Goal: Book appointment/travel/reservation

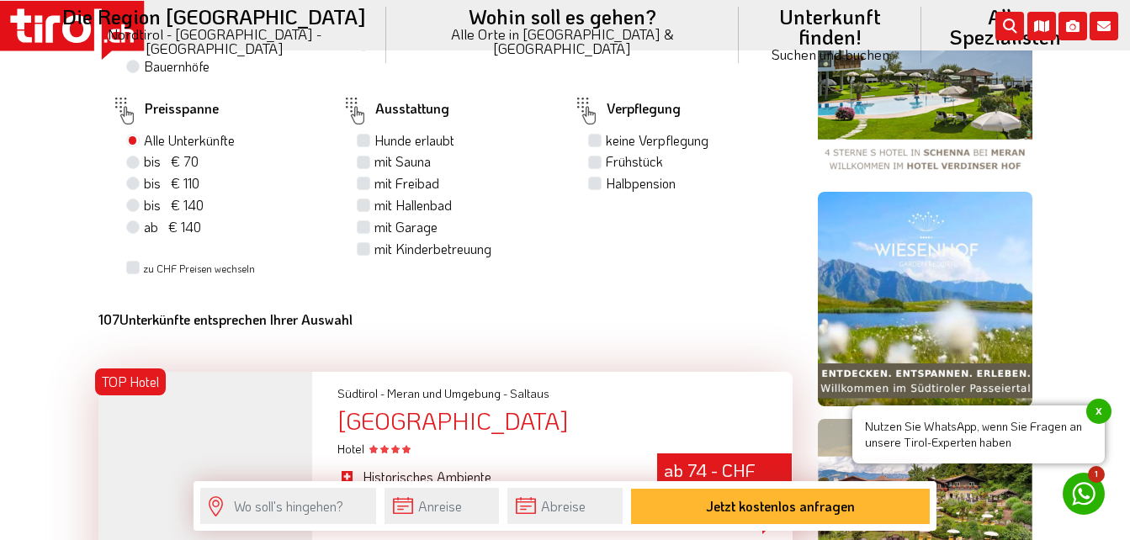
scroll to position [1094, 0]
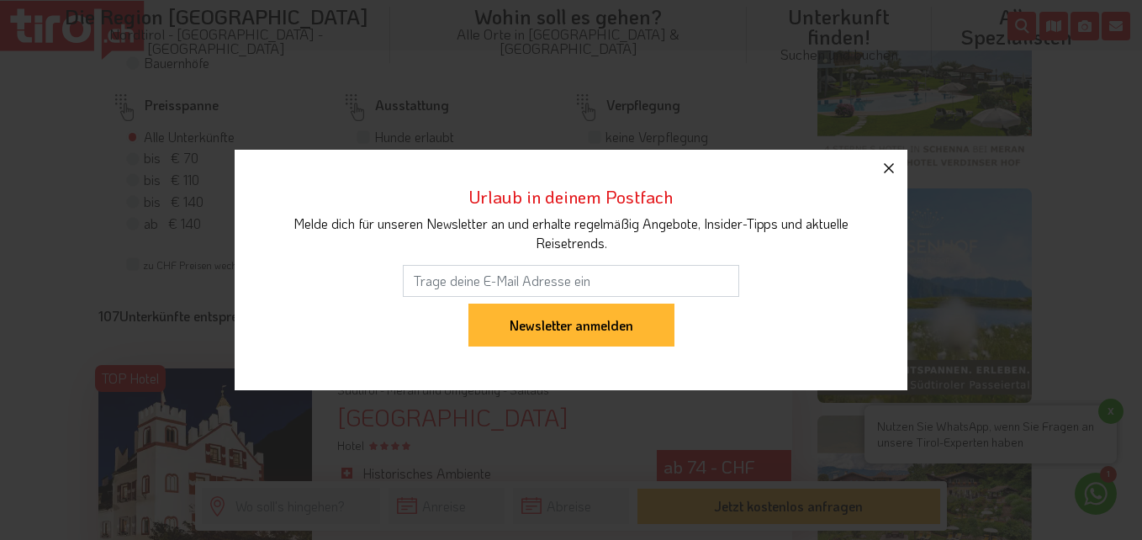
click at [886, 165] on icon "button" at bounding box center [889, 168] width 10 height 10
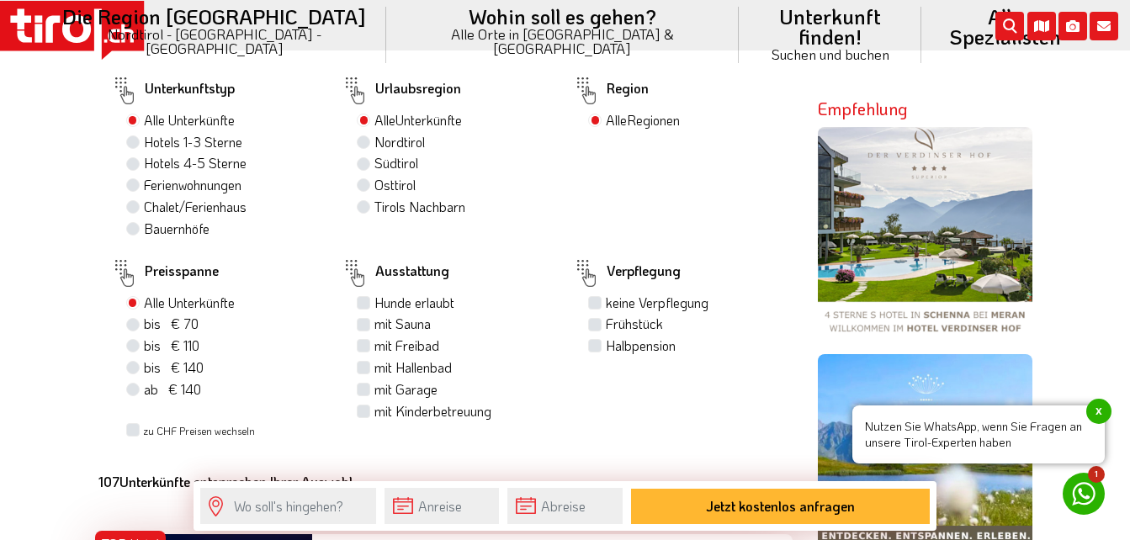
scroll to position [925, 0]
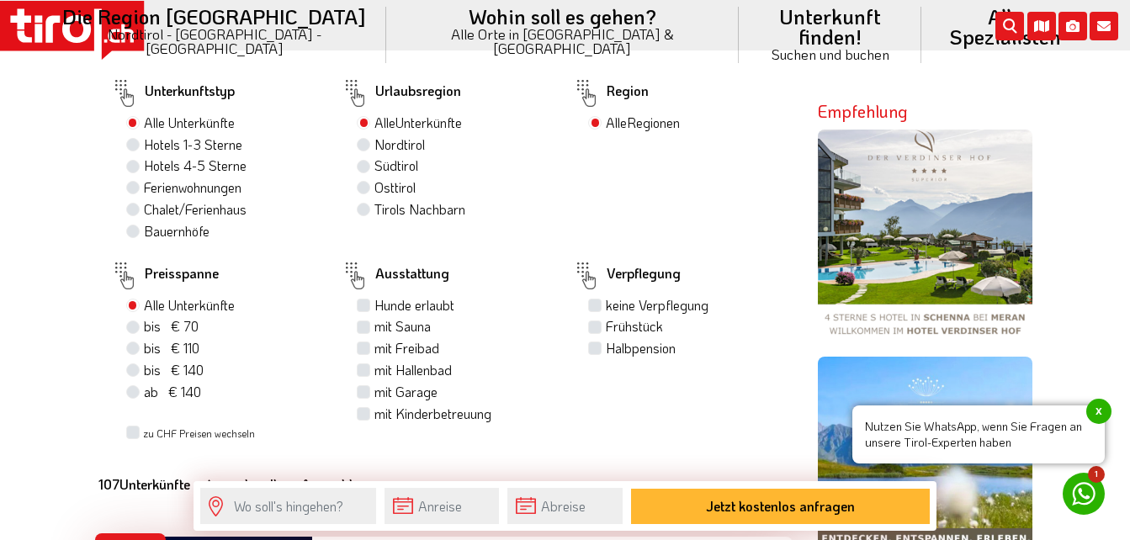
click at [144, 163] on label "Hotels 4-5 Sterne" at bounding box center [195, 165] width 103 height 19
click at [130, 163] on input "Hotels 4-5 Sterne" at bounding box center [135, 165] width 11 height 11
radio input "true"
click at [374, 146] on label "Nordtirol 32" at bounding box center [407, 144] width 66 height 19
click at [365, 146] on input "Nordtirol 32" at bounding box center [365, 144] width 11 height 11
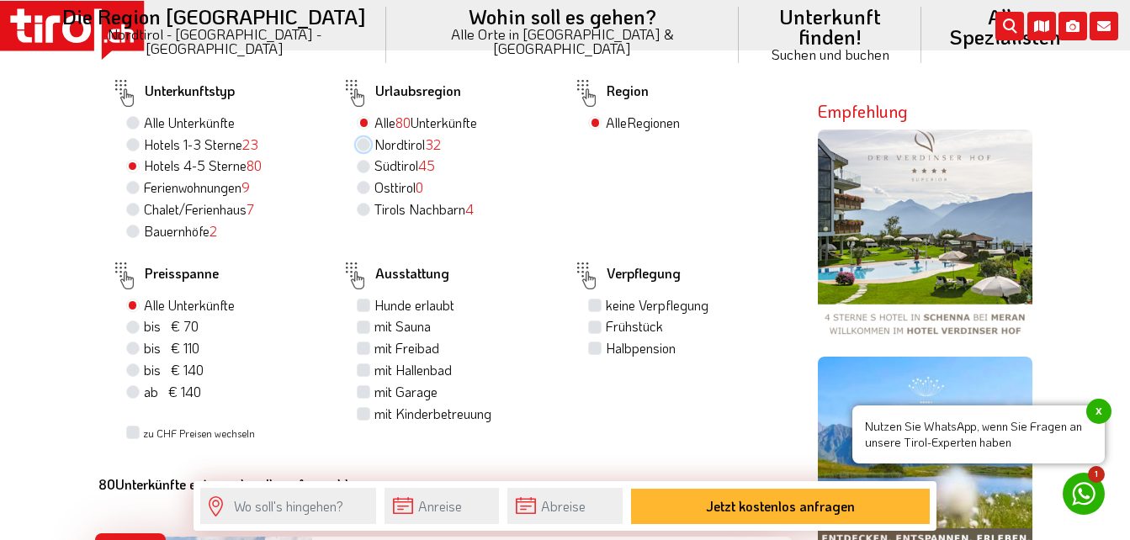
radio input "true"
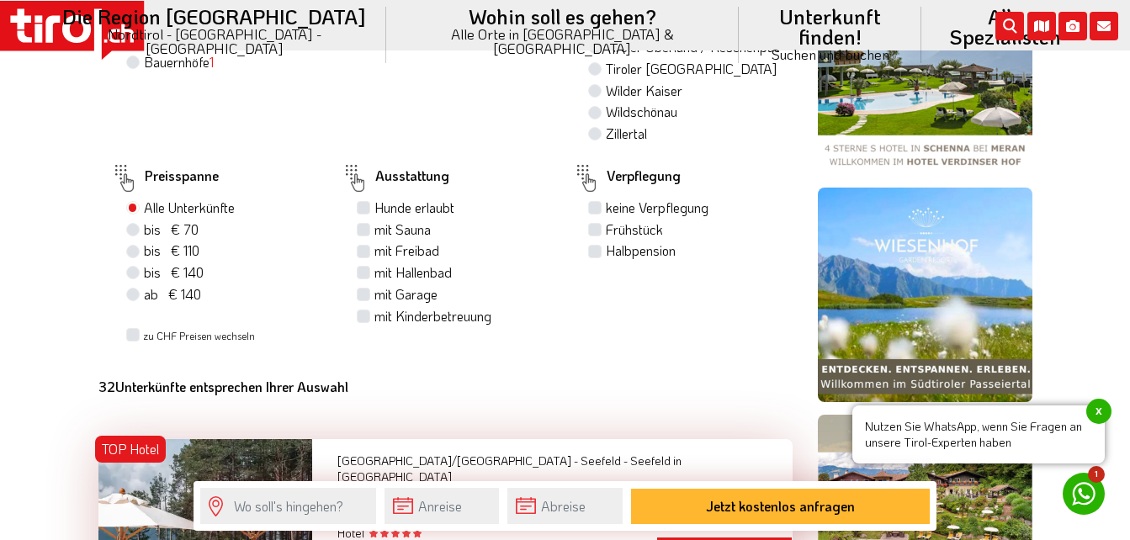
scroll to position [1094, 0]
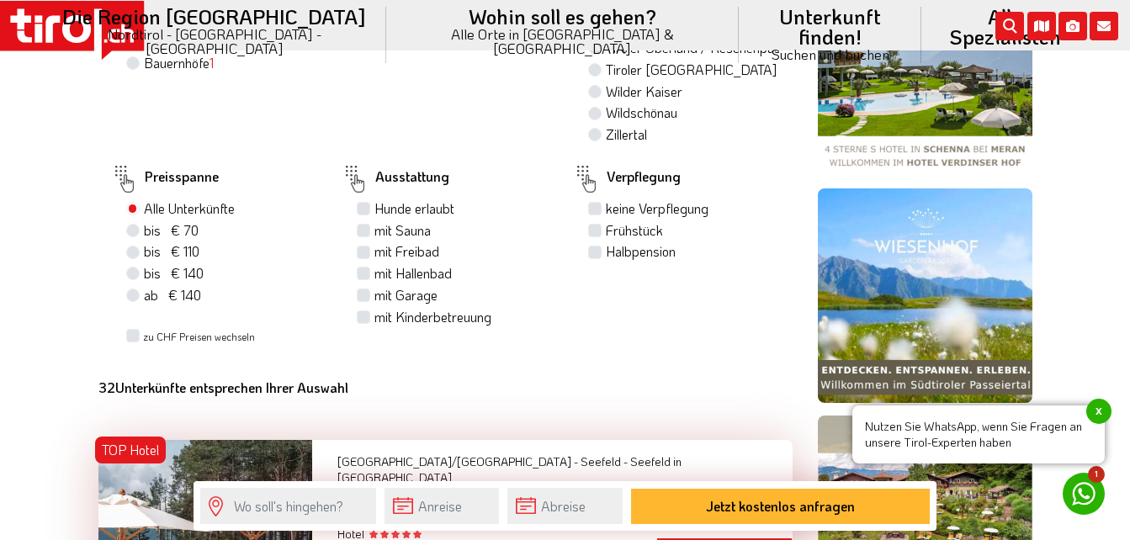
click at [374, 249] on label "mit Freibad" at bounding box center [406, 251] width 65 height 19
click at [360, 249] on input "mit Freibad" at bounding box center [365, 251] width 11 height 11
checkbox input "true"
click at [374, 273] on label "mit Hallenbad" at bounding box center [412, 273] width 77 height 19
click at [362, 273] on input "mit Hallenbad" at bounding box center [365, 273] width 11 height 11
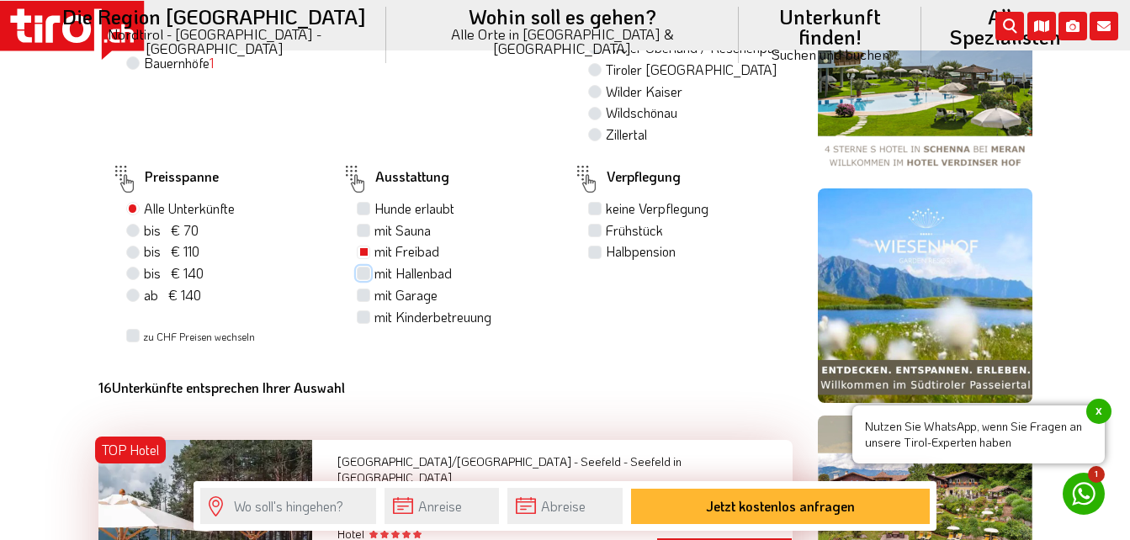
checkbox input "true"
click at [606, 246] on label "Halbpension" at bounding box center [641, 251] width 70 height 19
click at [598, 246] on input "Halbpension" at bounding box center [596, 251] width 11 height 11
checkbox input "true"
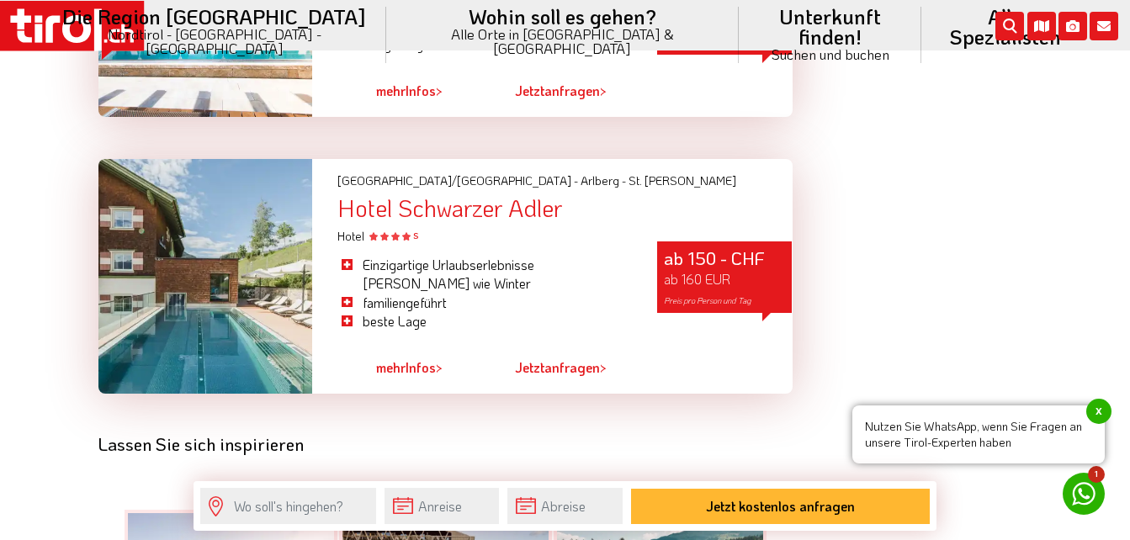
scroll to position [4374, 0]
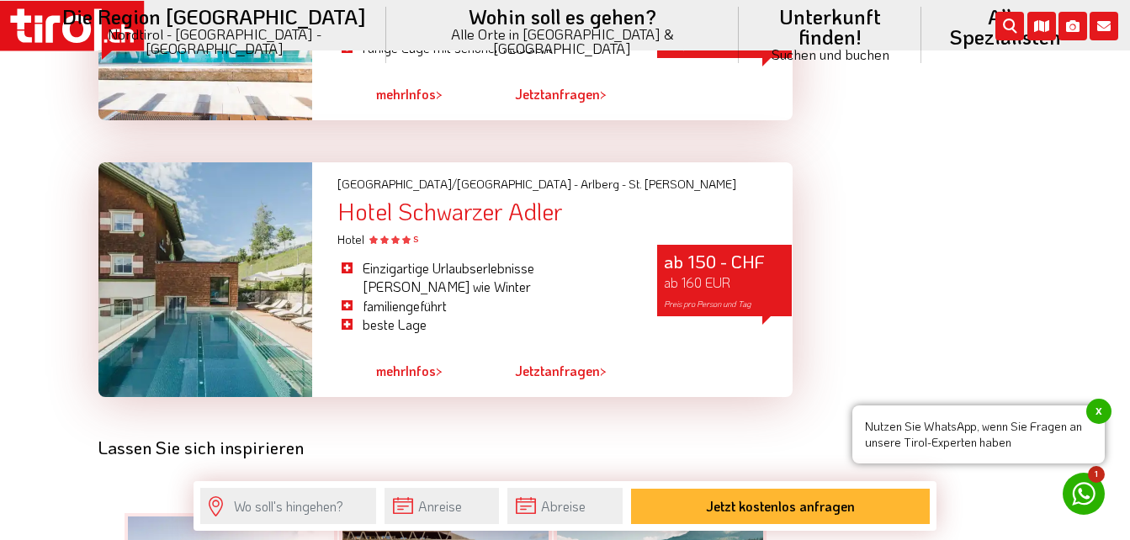
click at [461, 199] on div "Hotel Schwarzer Adler" at bounding box center [564, 212] width 454 height 26
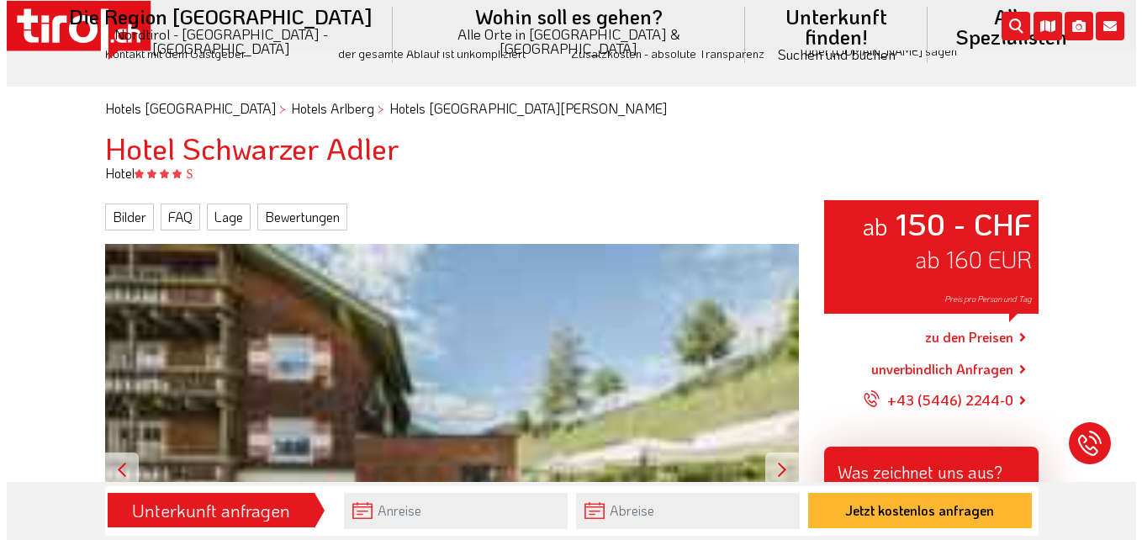
scroll to position [336, 0]
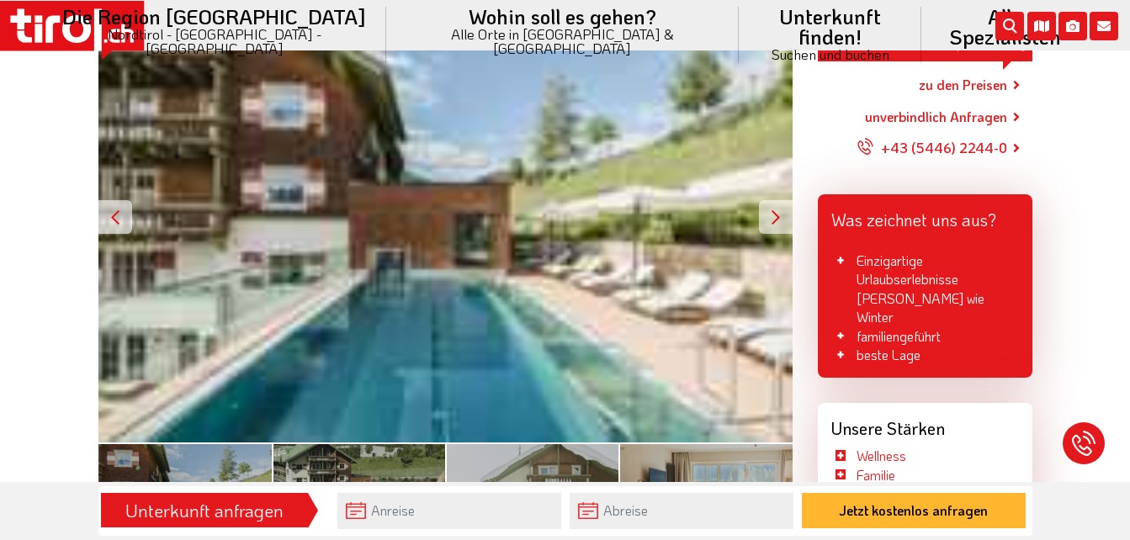
click at [773, 210] on div at bounding box center [776, 217] width 34 height 34
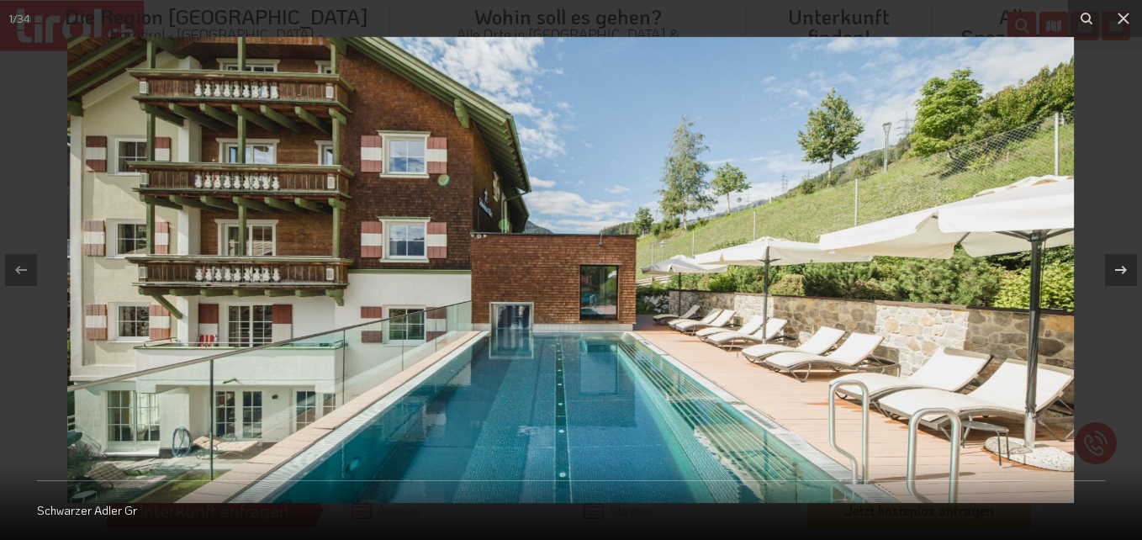
click at [773, 210] on img at bounding box center [570, 270] width 1007 height 466
